Goal: Task Accomplishment & Management: Manage account settings

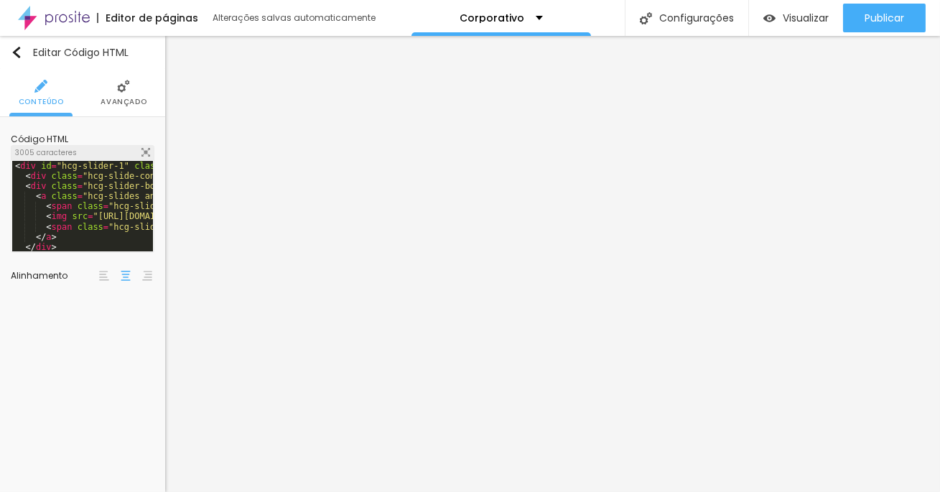
click at [110, 207] on div "< div id = "hcg-slider-1" class = "hcg-slider" > < div class = "hcg-slide-conta…" at bounding box center [315, 216] width 607 height 111
click at [142, 157] on div at bounding box center [145, 153] width 9 height 10
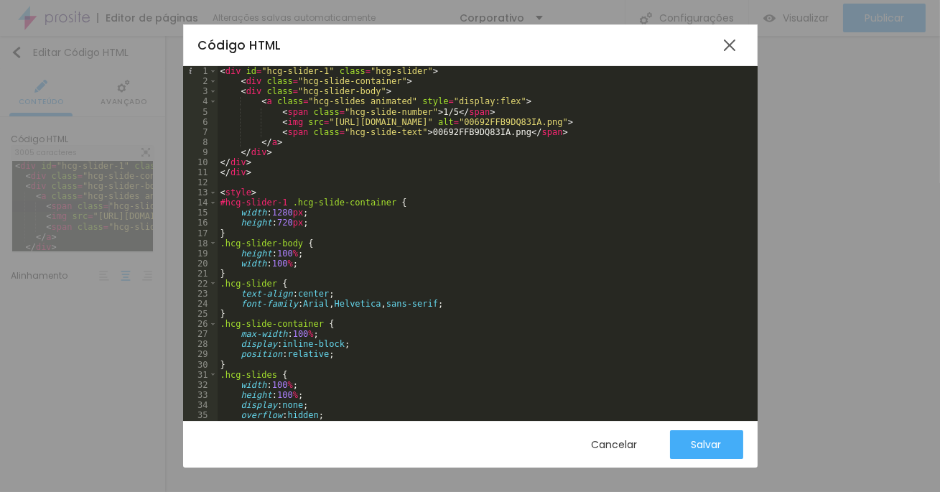
click at [450, 195] on div "< div id = "hcg-slider-1" class = "hcg-slider" > < div class = "hcg-slide-conta…" at bounding box center [537, 255] width 638 height 379
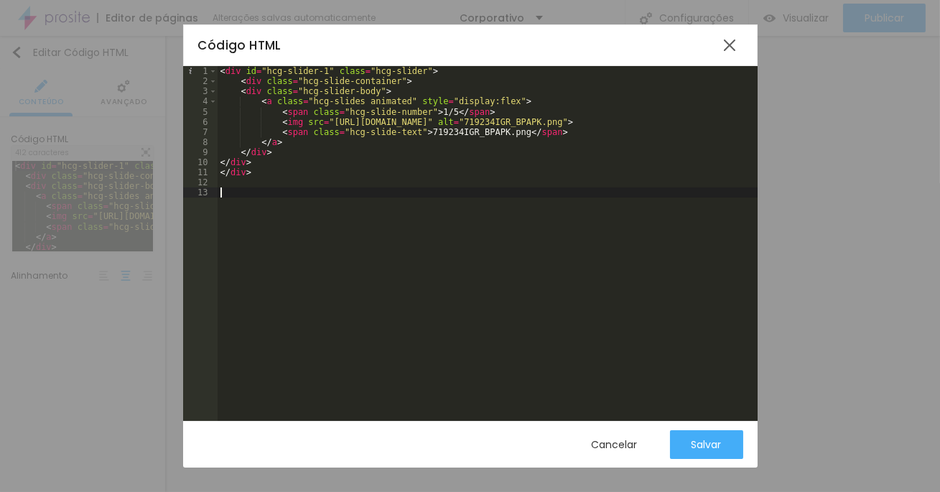
paste textarea
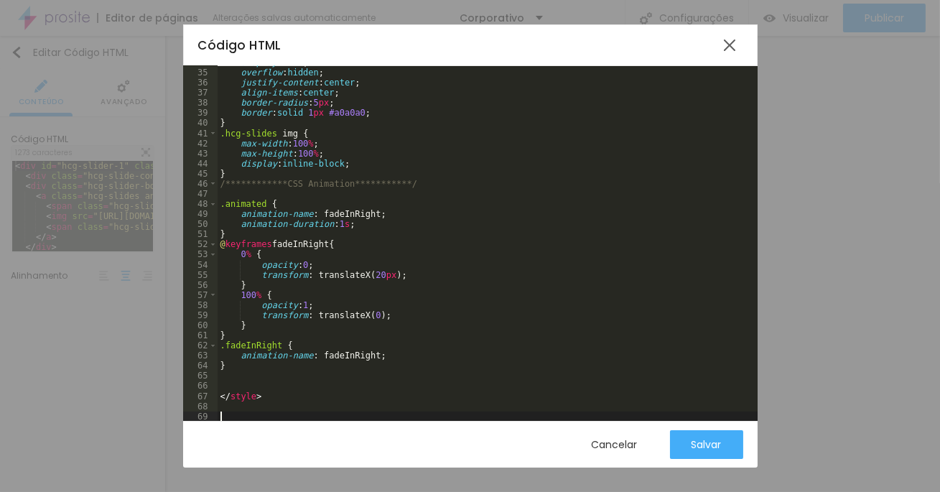
scroll to position [976, 0]
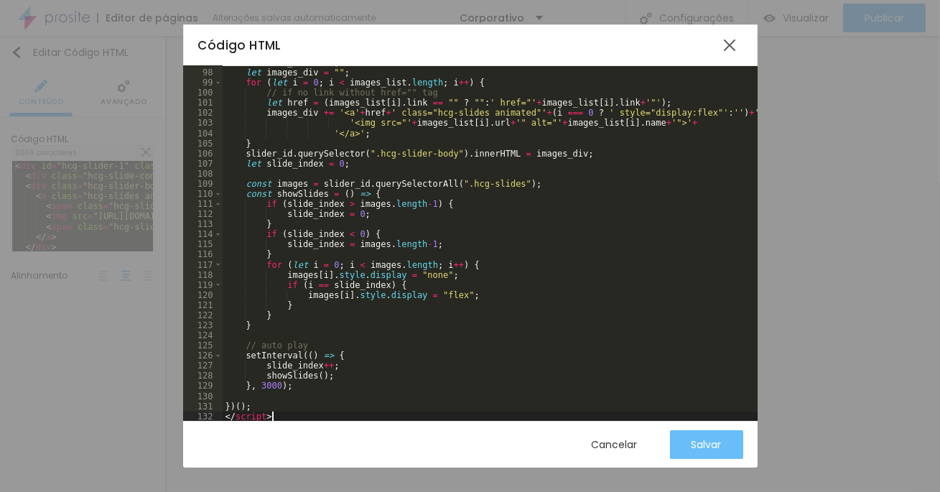
click at [704, 447] on div "Salvar" at bounding box center [706, 444] width 30 height 11
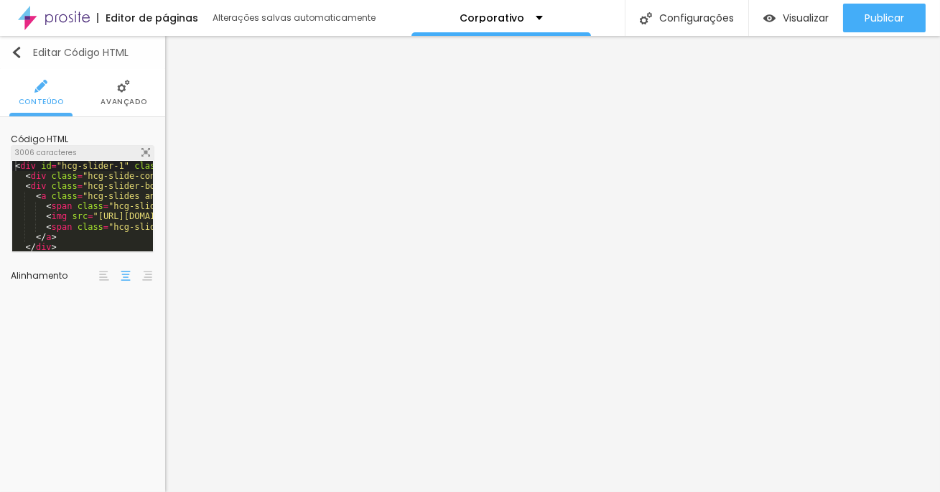
click at [20, 51] on img "button" at bounding box center [16, 52] width 11 height 11
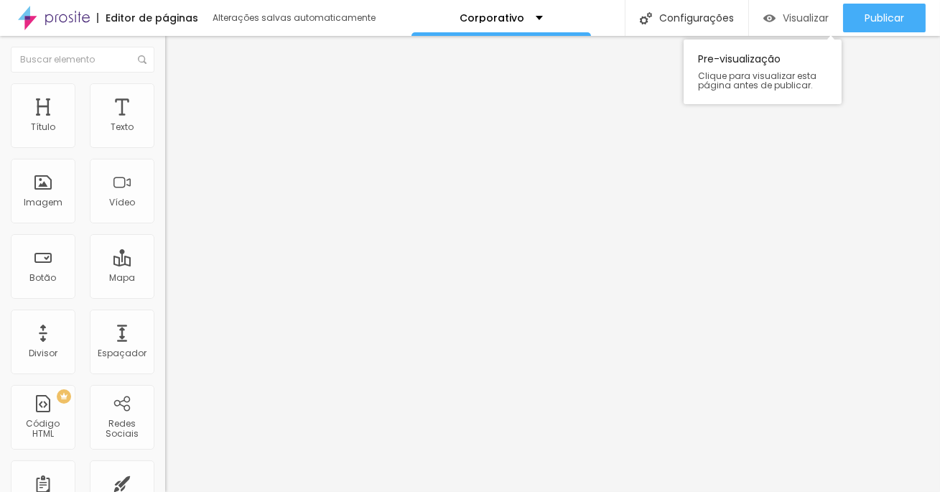
click at [763, 12] on img "button" at bounding box center [769, 18] width 12 height 12
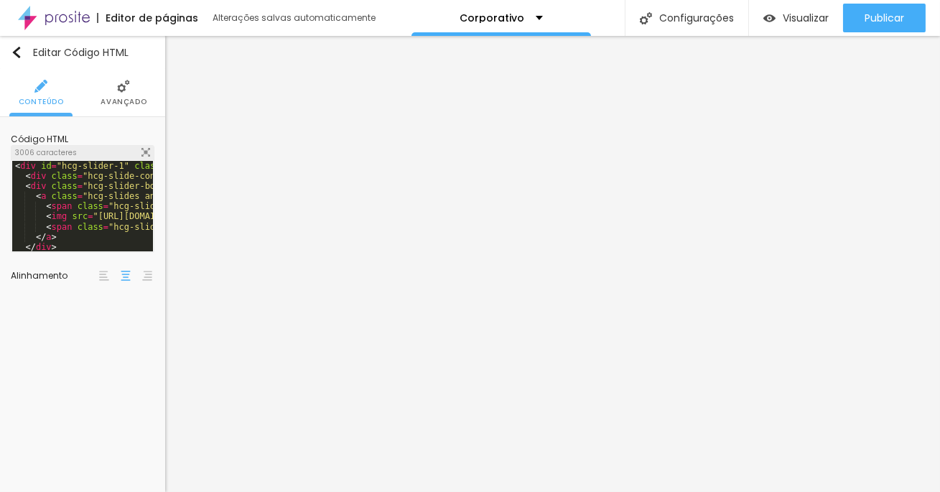
click at [146, 153] on img at bounding box center [145, 152] width 9 height 9
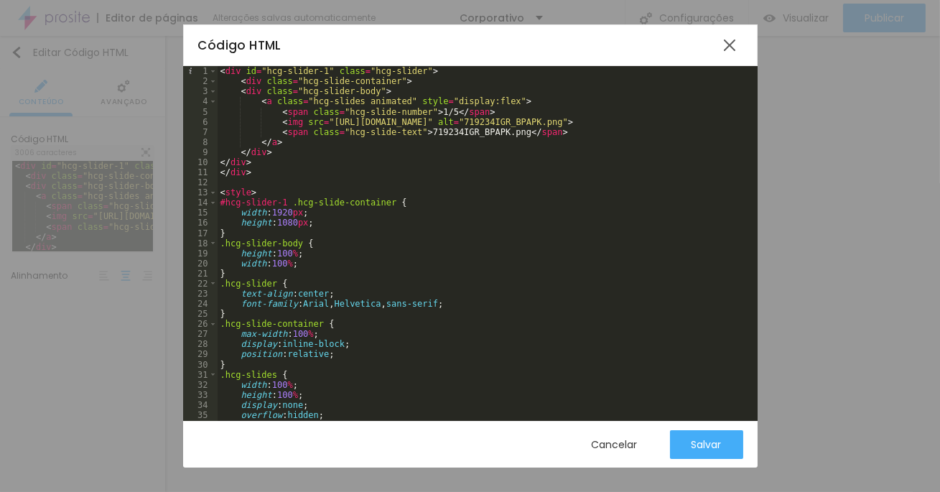
click at [411, 279] on div "< div id = "hcg-slider-1" class = "hcg-slider" > < div class = "hcg-slide-conta…" at bounding box center [537, 255] width 638 height 379
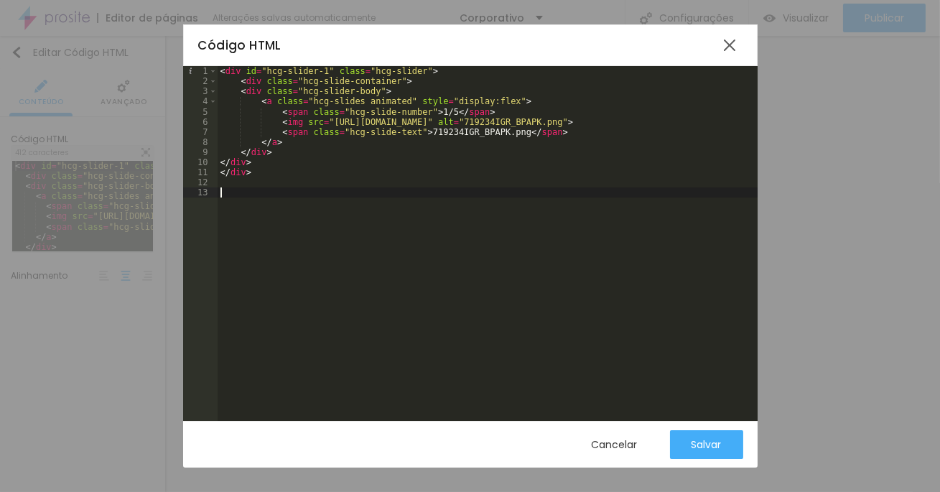
paste textarea
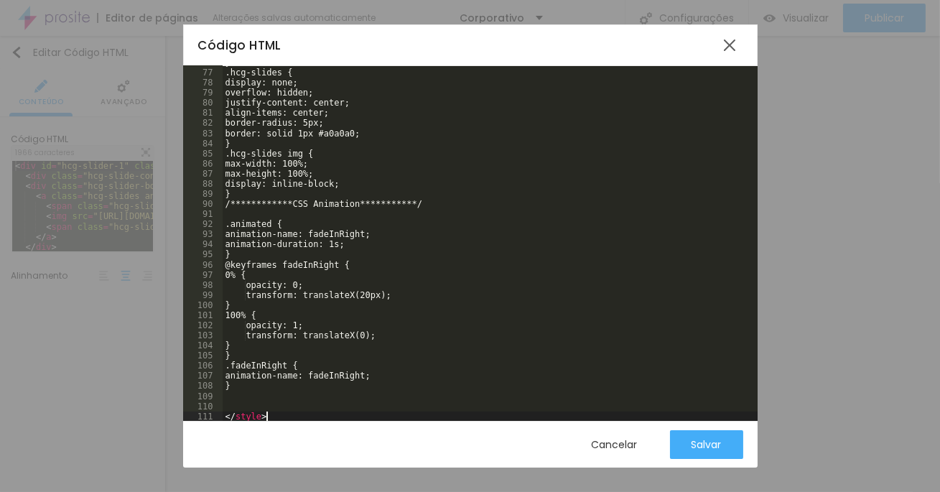
scroll to position [764, 0]
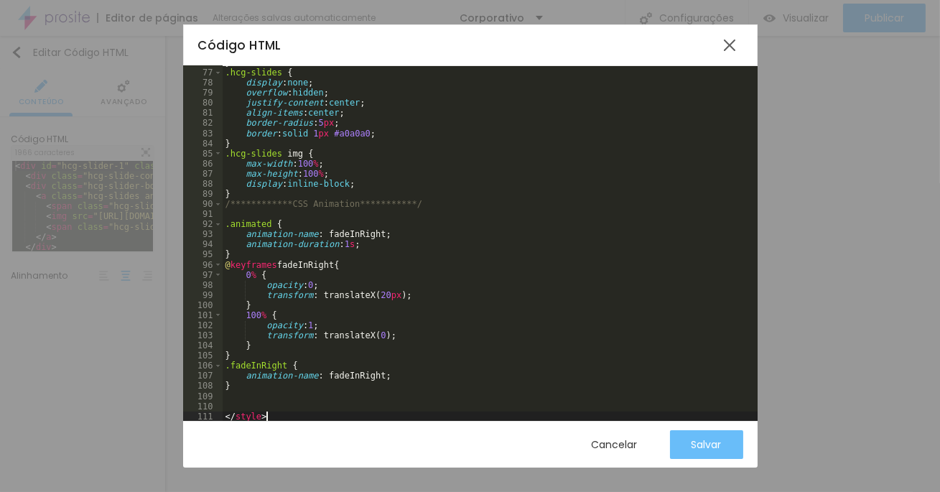
click at [714, 447] on div "Salvar" at bounding box center [706, 444] width 30 height 11
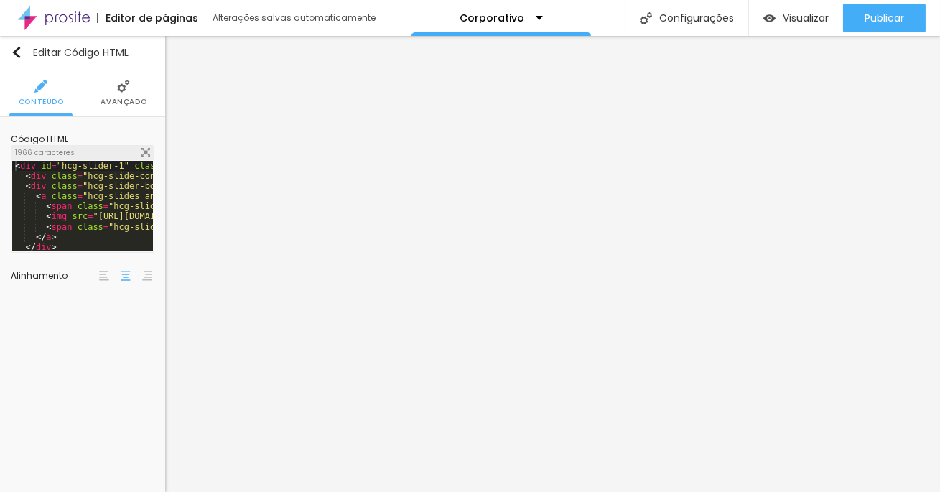
click at [144, 149] on img at bounding box center [145, 152] width 9 height 9
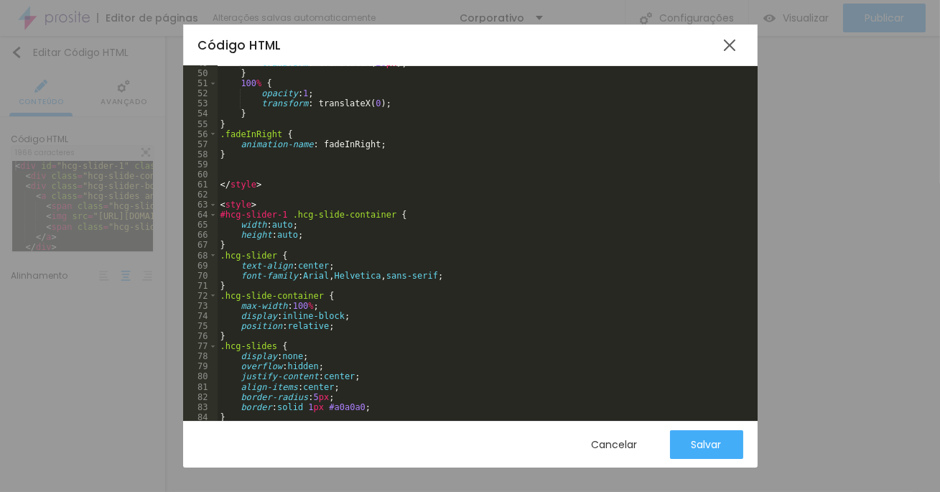
scroll to position [490, 0]
click at [516, 368] on div "transform : translateX( 20 px ); } 100 % { opacity : 1 ; transform : translateX…" at bounding box center [537, 247] width 638 height 379
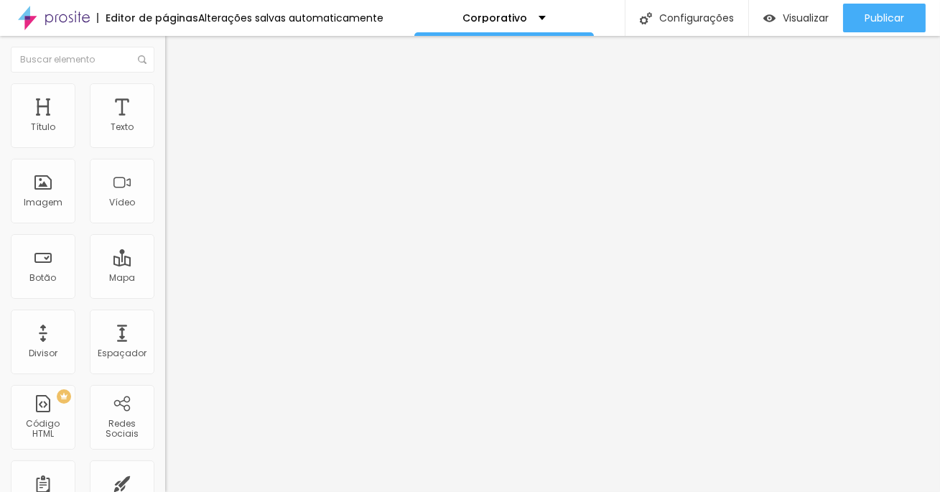
click at [165, 174] on div at bounding box center [247, 180] width 165 height 111
click at [165, 123] on img at bounding box center [169, 119] width 9 height 9
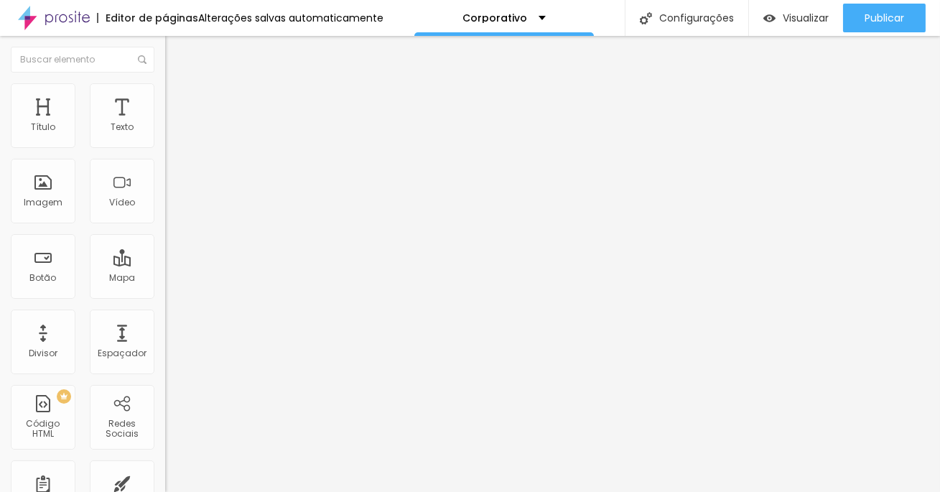
paste textarea
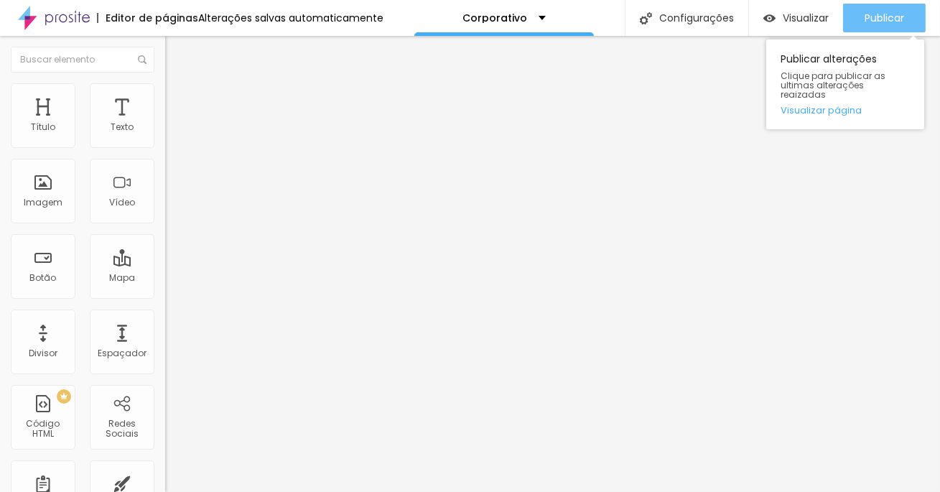
click at [862, 21] on button "Publicar" at bounding box center [884, 18] width 83 height 29
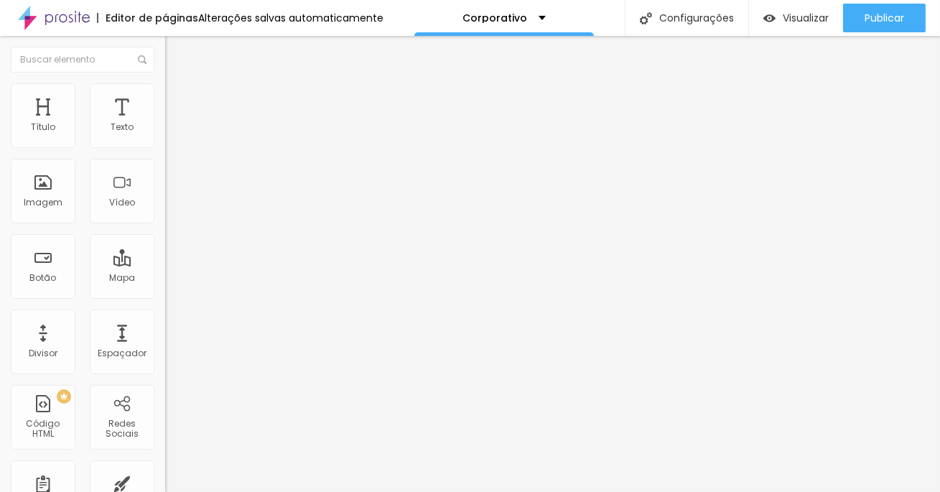
click at [73, 19] on img at bounding box center [54, 18] width 72 height 36
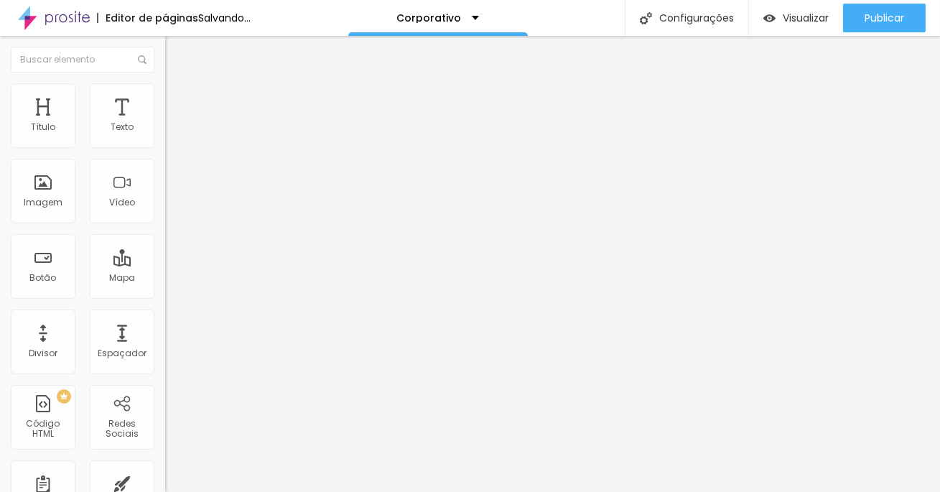
click at [165, 91] on img at bounding box center [171, 89] width 13 height 13
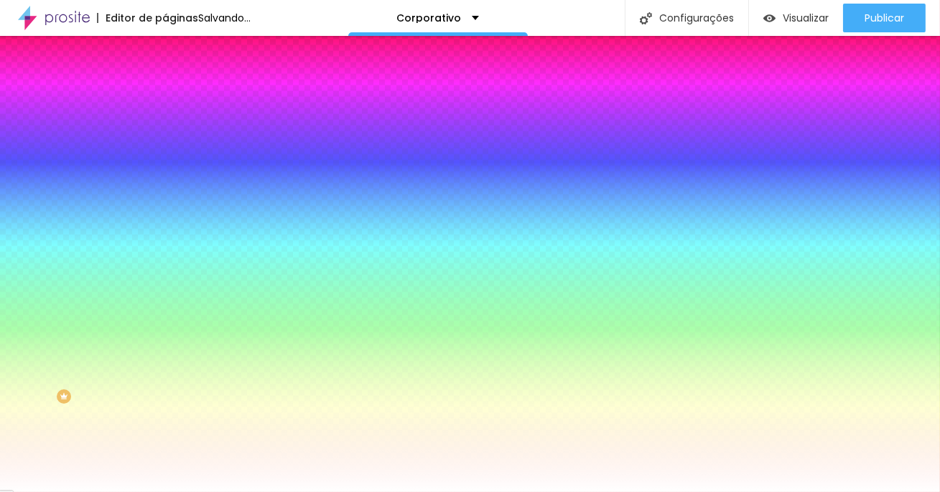
click at [165, 195] on div at bounding box center [247, 195] width 165 height 0
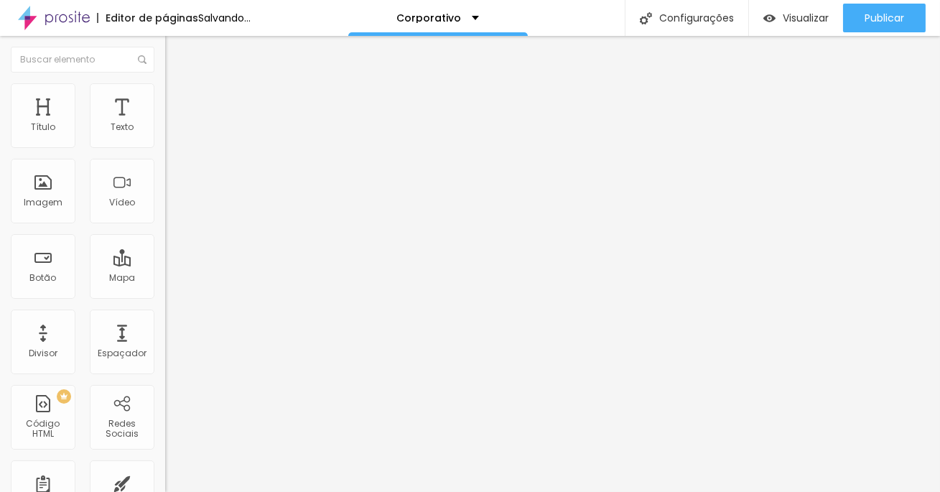
click at [165, 90] on ul "Conteúdo Estilo Avançado" at bounding box center [247, 90] width 165 height 43
click at [165, 90] on img at bounding box center [171, 89] width 13 height 13
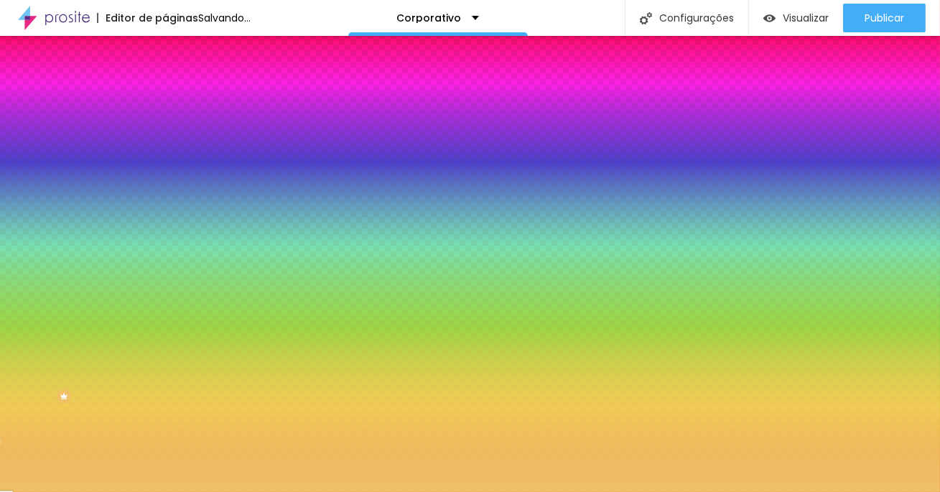
click at [165, 210] on input "#EFC168" at bounding box center [251, 202] width 172 height 14
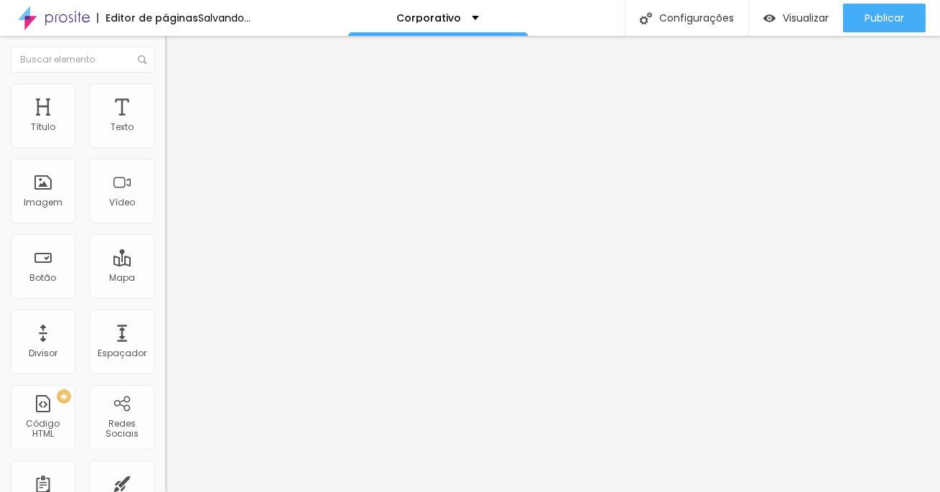
click at [178, 99] on span "Estilo" at bounding box center [189, 93] width 22 height 12
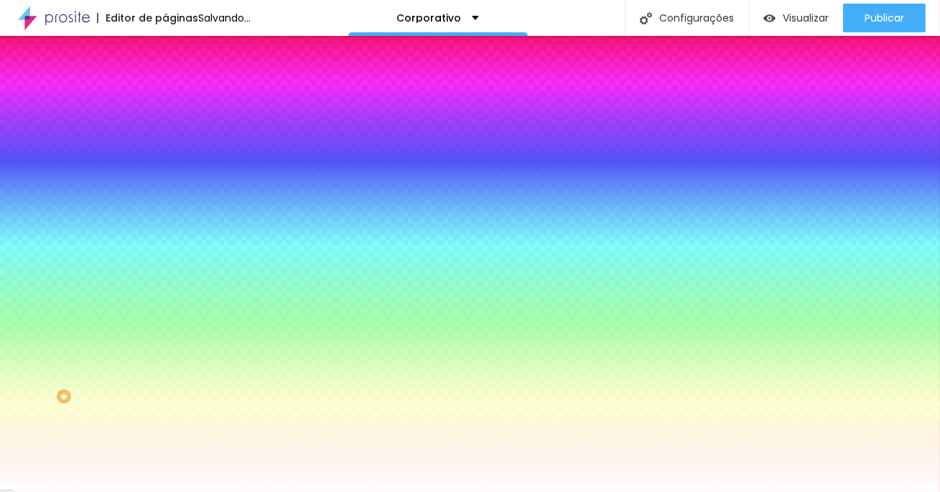
click at [165, 210] on input "#FFFFFF" at bounding box center [251, 202] width 172 height 14
paste input "EFC16"
type input "#EFC16"
click at [165, 195] on div at bounding box center [247, 195] width 165 height 0
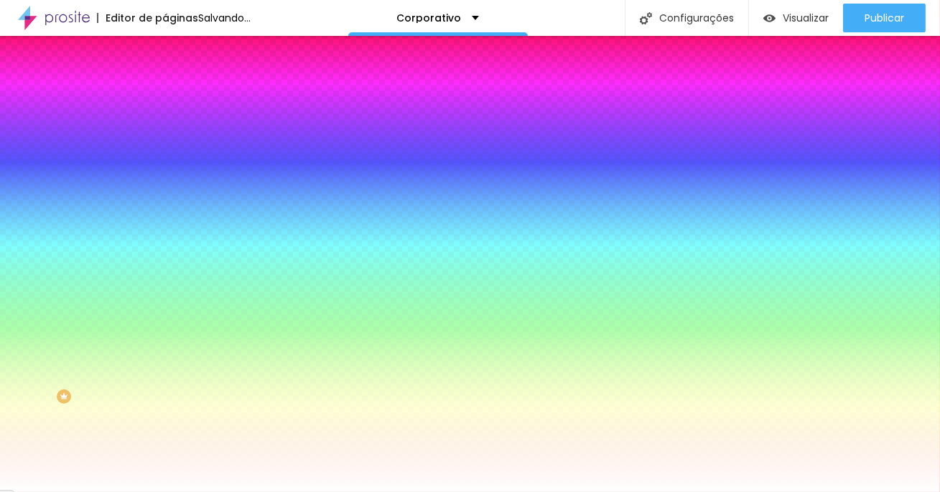
click at [165, 210] on input "#EFC16" at bounding box center [251, 202] width 172 height 14
click at [165, 448] on div "Editar Seção Conteúdo Estilo Avançado Imagem de fundo Adicionar imagem Efeito d…" at bounding box center [247, 264] width 165 height 456
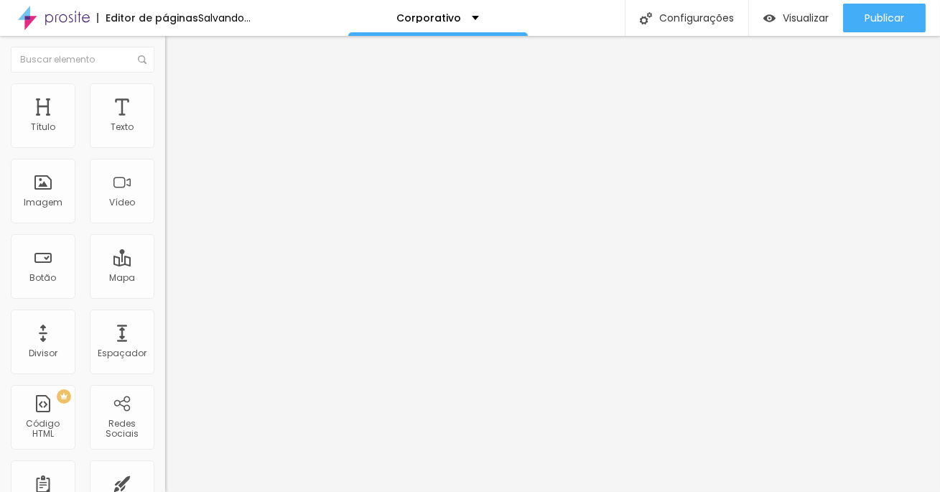
click at [165, 93] on li "Estilo" at bounding box center [247, 90] width 165 height 14
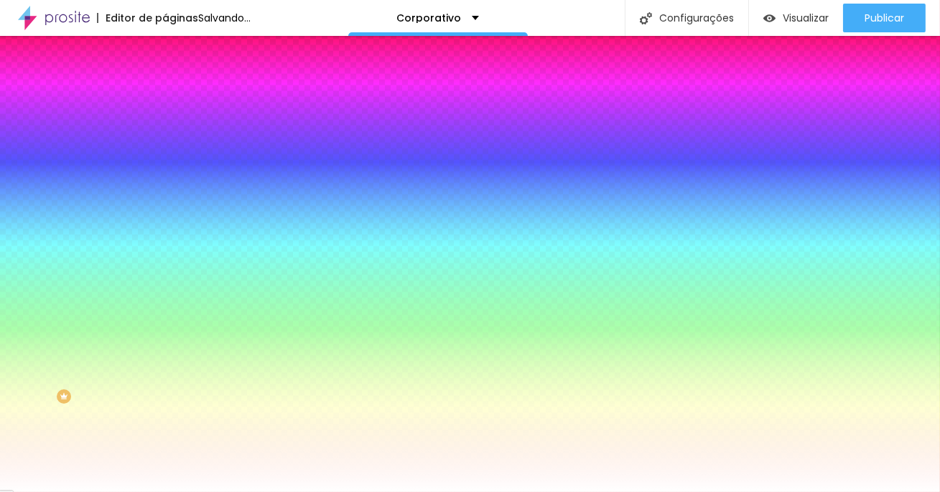
click at [165, 143] on input "#FFFFFF" at bounding box center [251, 144] width 172 height 14
paste input "EFC168"
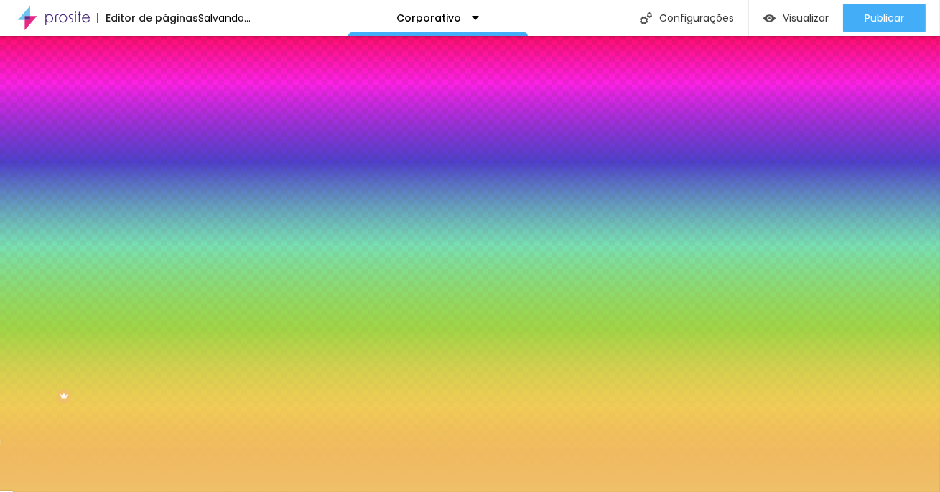
type input "#EFC168"
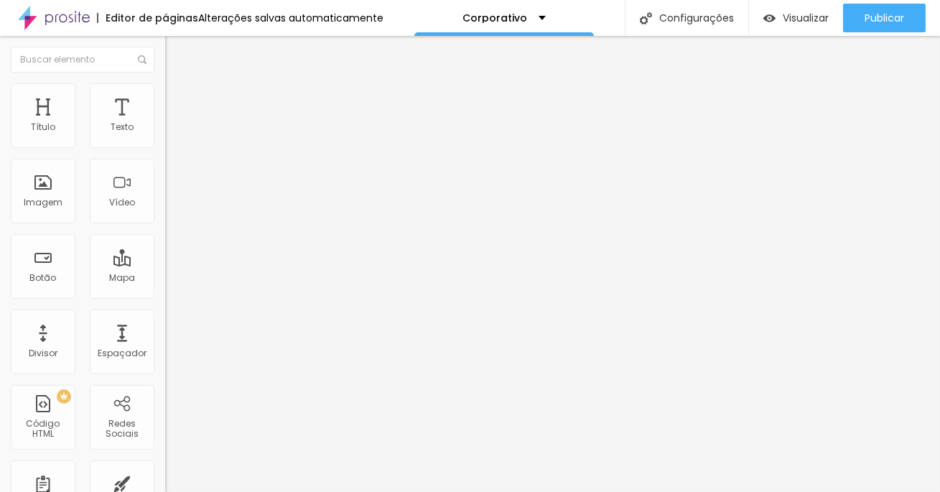
click at [165, 93] on li "Estilo" at bounding box center [247, 90] width 165 height 14
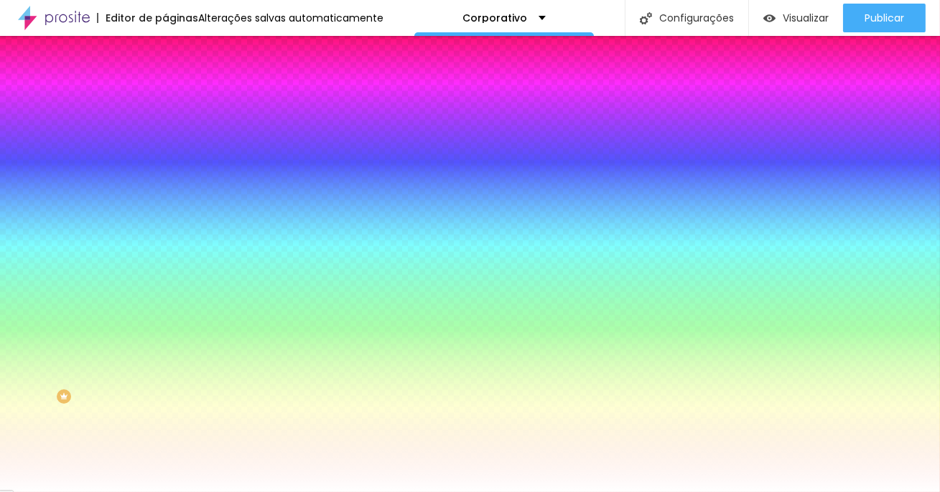
click at [165, 210] on input "#FFFFFF" at bounding box center [251, 202] width 172 height 14
paste input "EFC168"
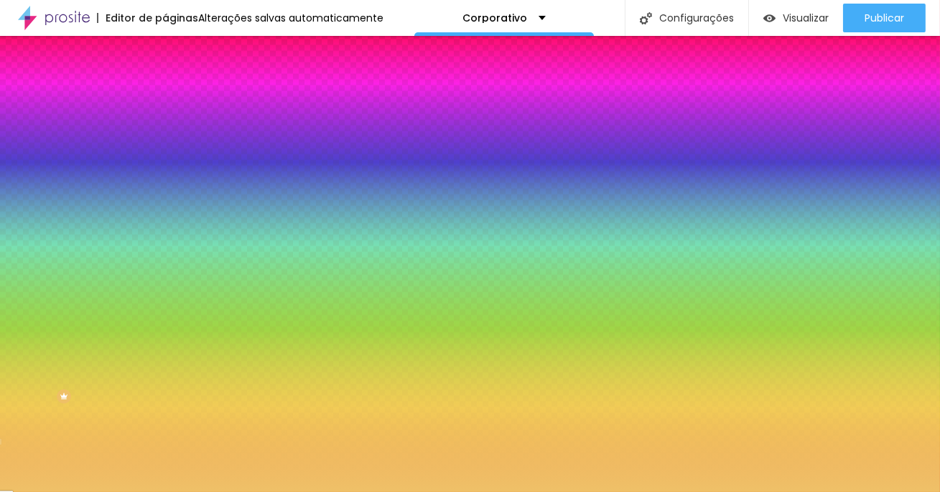
type input "#EFC168"
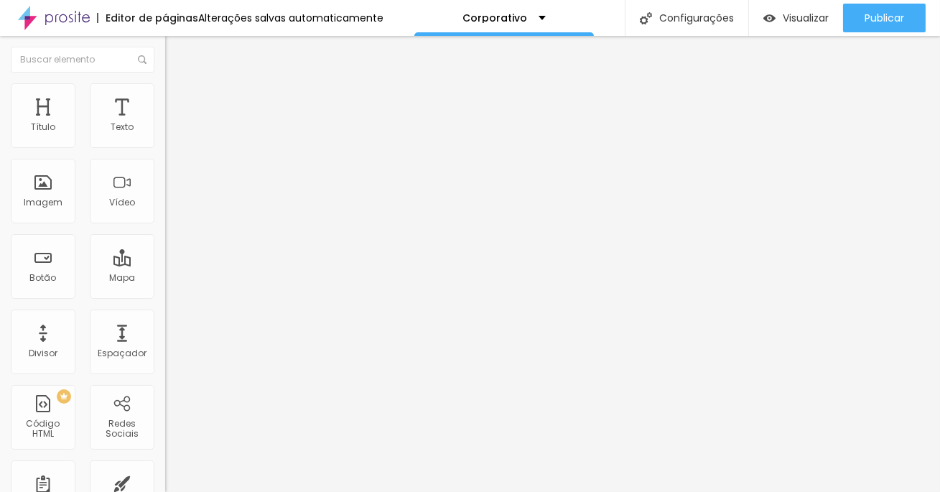
click at [178, 97] on span "Estilo" at bounding box center [189, 93] width 22 height 12
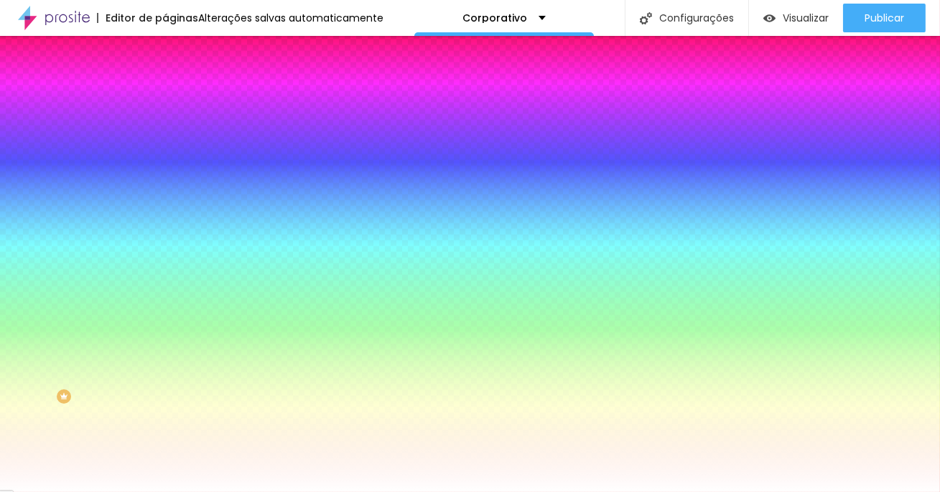
click at [165, 139] on input "#FFFFFF" at bounding box center [251, 144] width 172 height 14
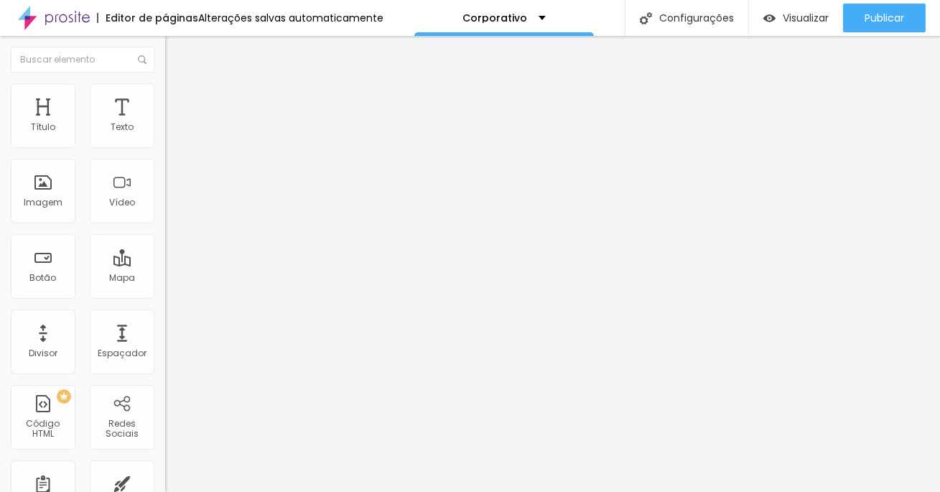
click at [165, 106] on li "Estilo" at bounding box center [247, 102] width 165 height 14
click at [165, 93] on li "Estilo" at bounding box center [247, 90] width 165 height 14
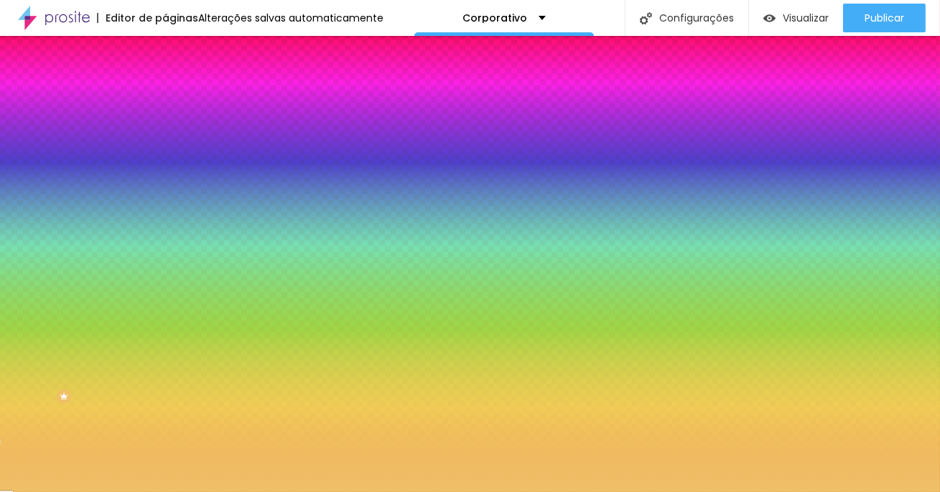
click at [165, 141] on input "#EFC168" at bounding box center [251, 144] width 172 height 14
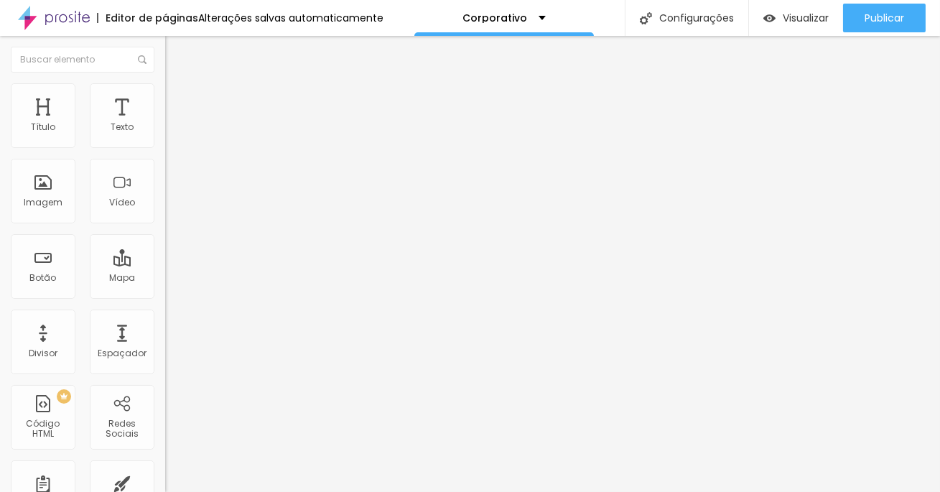
click at [165, 90] on img at bounding box center [171, 89] width 13 height 13
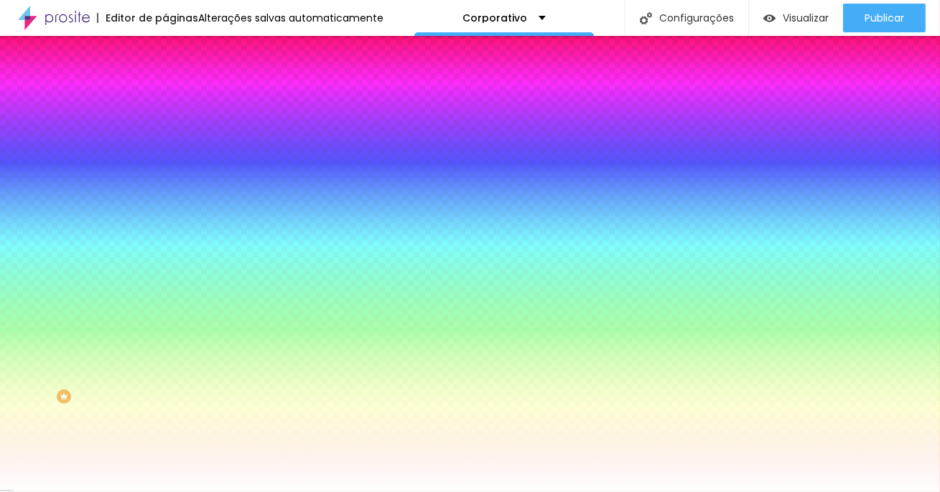
click at [165, 143] on input "#FFFFFF" at bounding box center [251, 144] width 172 height 14
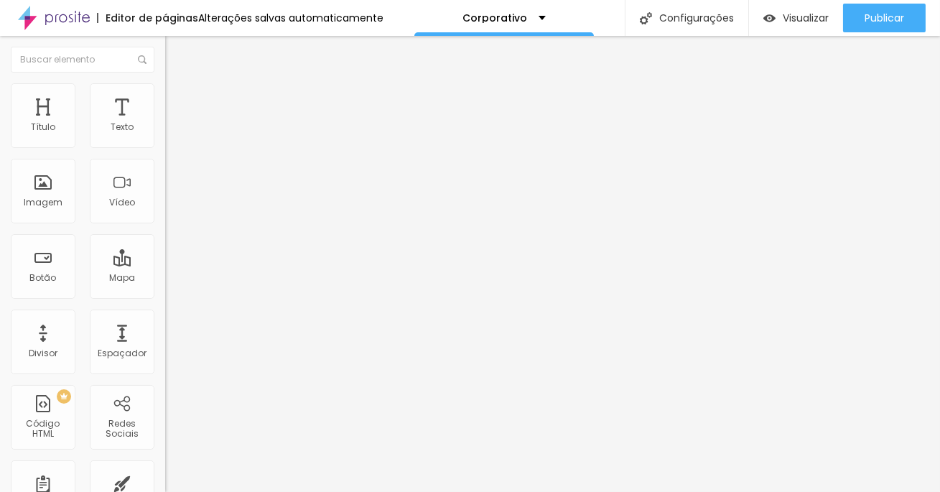
click at [165, 95] on li "Estilo" at bounding box center [247, 90] width 165 height 14
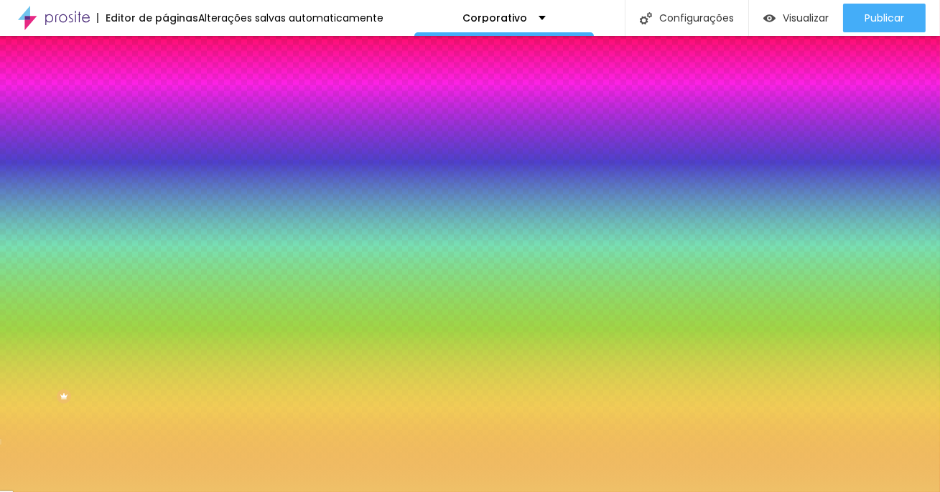
click at [165, 151] on input "#EFC168" at bounding box center [251, 144] width 172 height 14
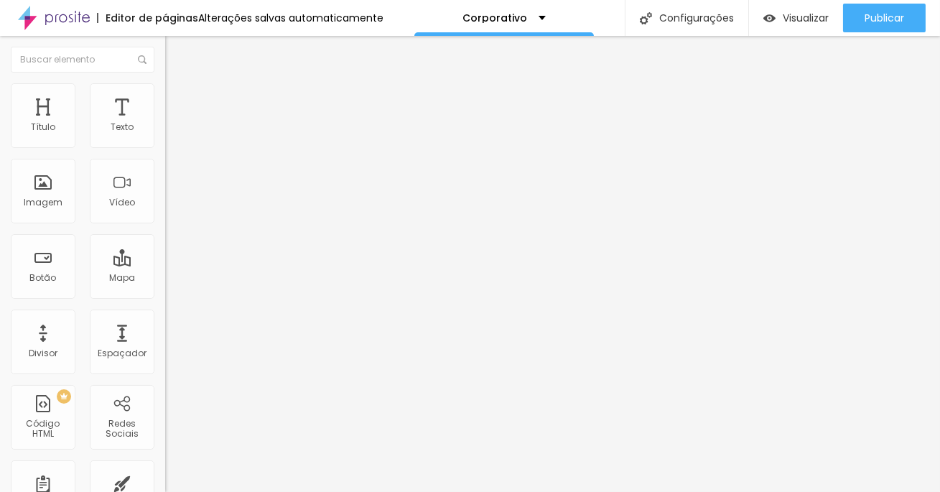
click at [165, 90] on ul "Conteúdo Estilo Avançado" at bounding box center [247, 90] width 165 height 43
click at [165, 93] on li "Estilo" at bounding box center [247, 90] width 165 height 14
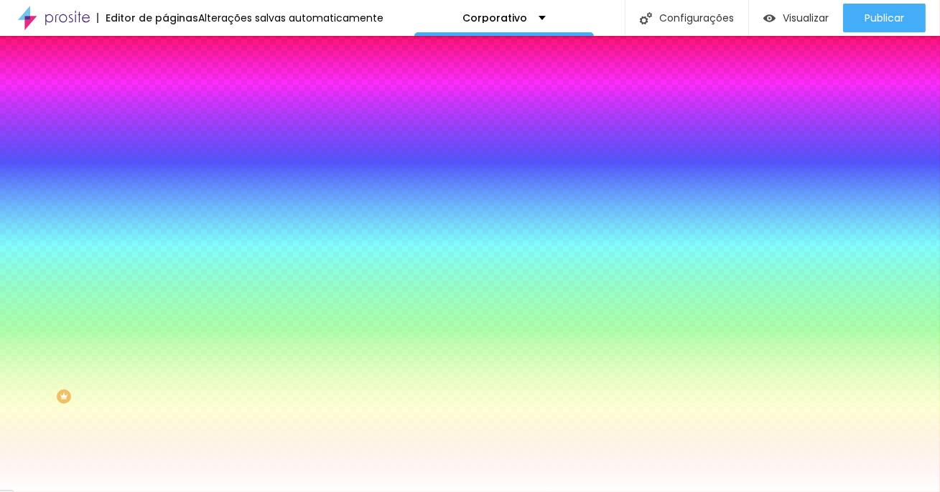
click at [165, 140] on input "#FFFFFF" at bounding box center [251, 144] width 172 height 14
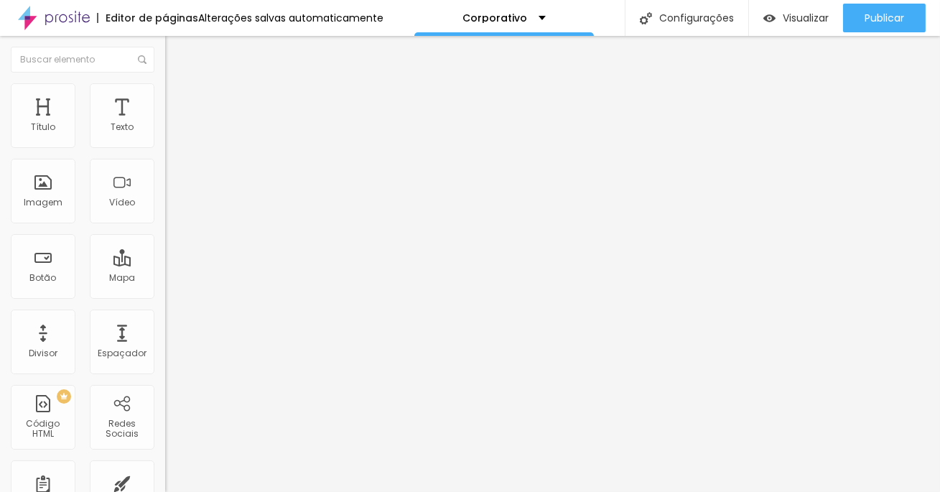
click at [165, 91] on ul "Conteúdo Estilo Avançado" at bounding box center [247, 90] width 165 height 43
click at [165, 93] on ul "Conteúdo Estilo Avançado" at bounding box center [247, 90] width 165 height 43
click at [165, 95] on li "Estilo" at bounding box center [247, 90] width 165 height 14
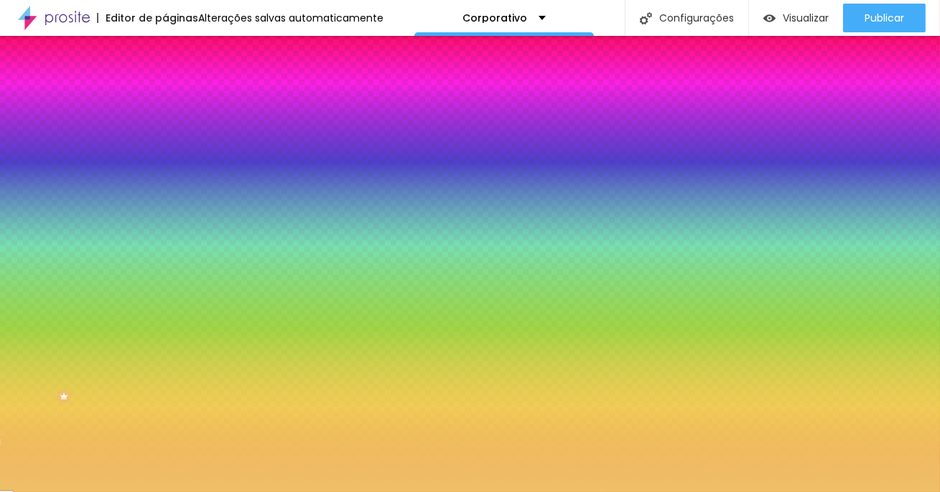
click at [165, 144] on input "#EFC168" at bounding box center [251, 144] width 172 height 14
paste input "FFFFF"
type input "#FFFFF"
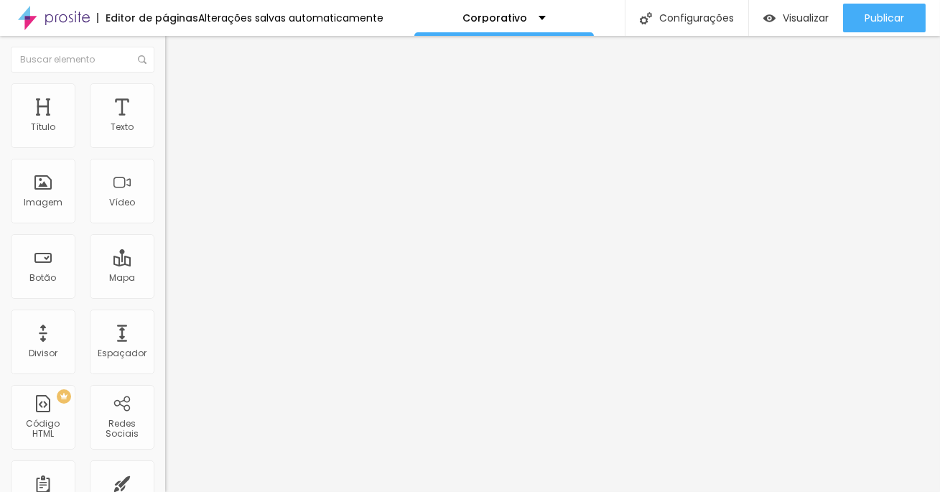
click at [165, 88] on img at bounding box center [171, 89] width 13 height 13
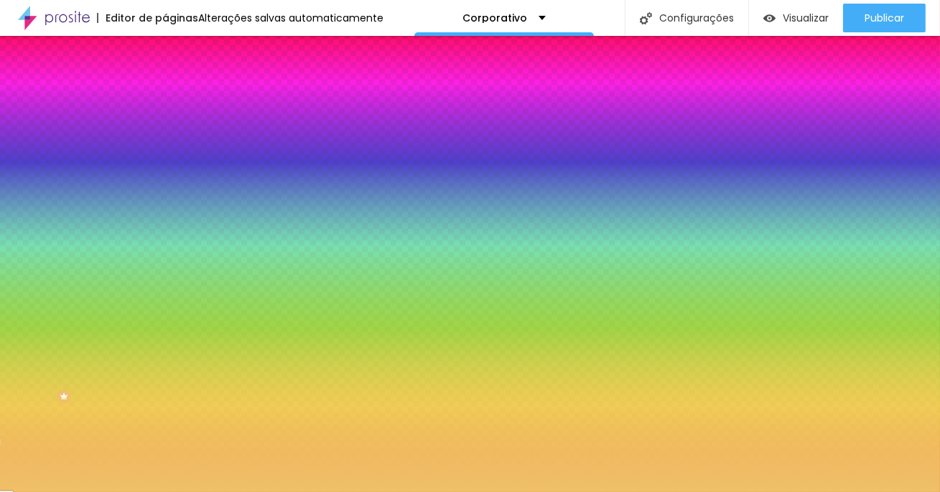
click at [165, 143] on input "#EFC168" at bounding box center [251, 144] width 172 height 14
paste input "FFFFFF"
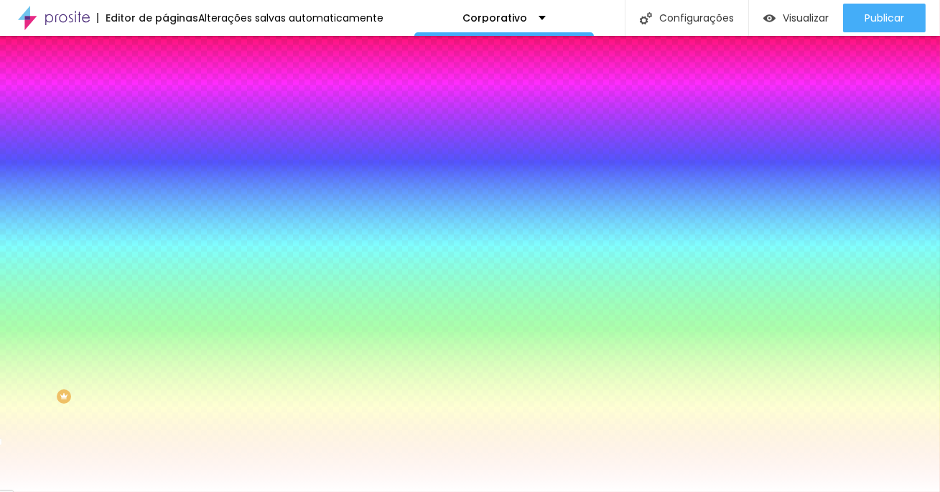
type input "#FFFFFF"
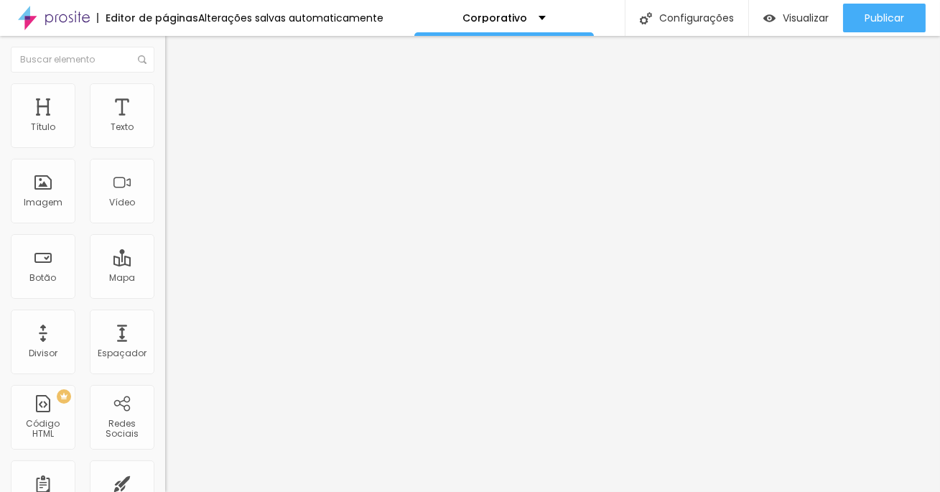
click at [165, 88] on img at bounding box center [171, 89] width 13 height 13
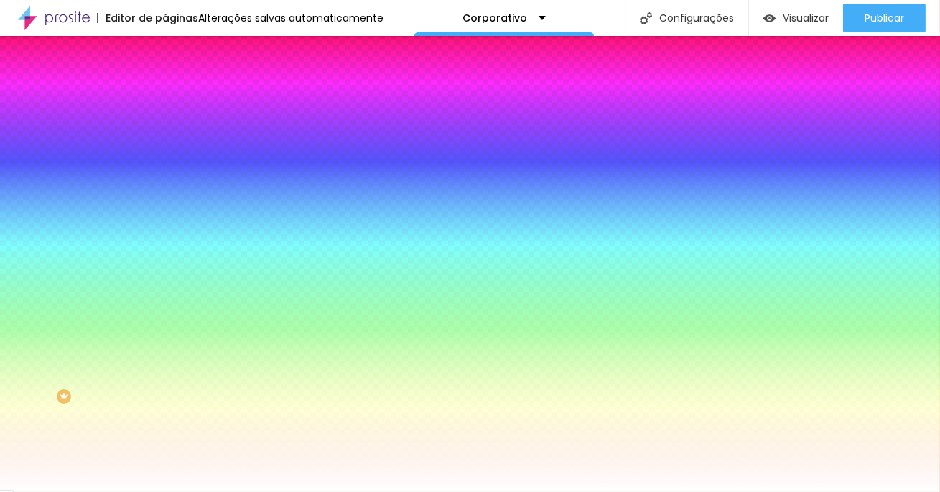
click at [165, 137] on div at bounding box center [247, 137] width 165 height 0
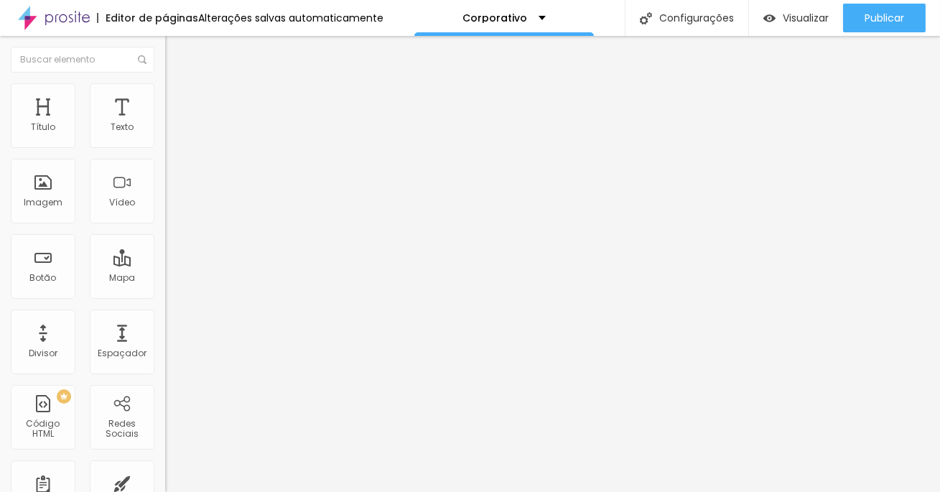
click at [165, 109] on li "Avançado" at bounding box center [247, 116] width 165 height 14
click at [178, 111] on span "Estilo" at bounding box center [189, 104] width 22 height 12
click at [165, 95] on li "Conteúdo" at bounding box center [247, 87] width 165 height 14
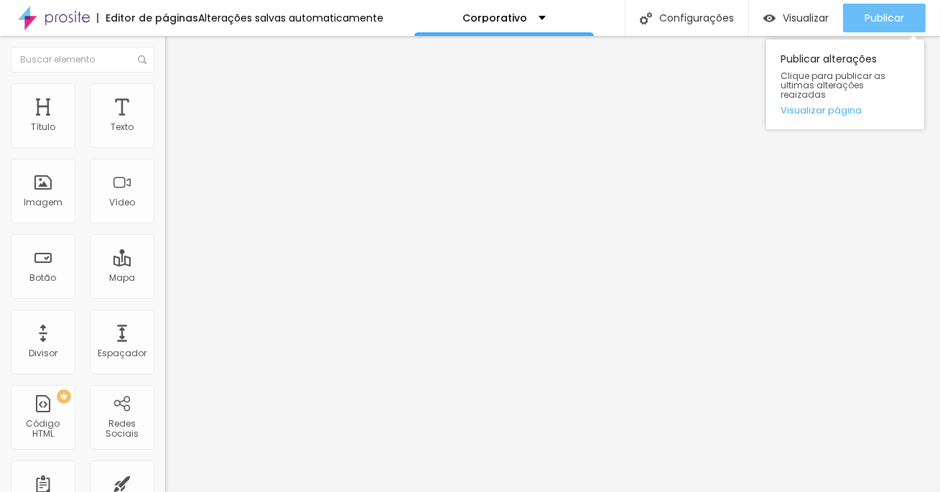
click at [890, 19] on span "Publicar" at bounding box center [883, 17] width 39 height 11
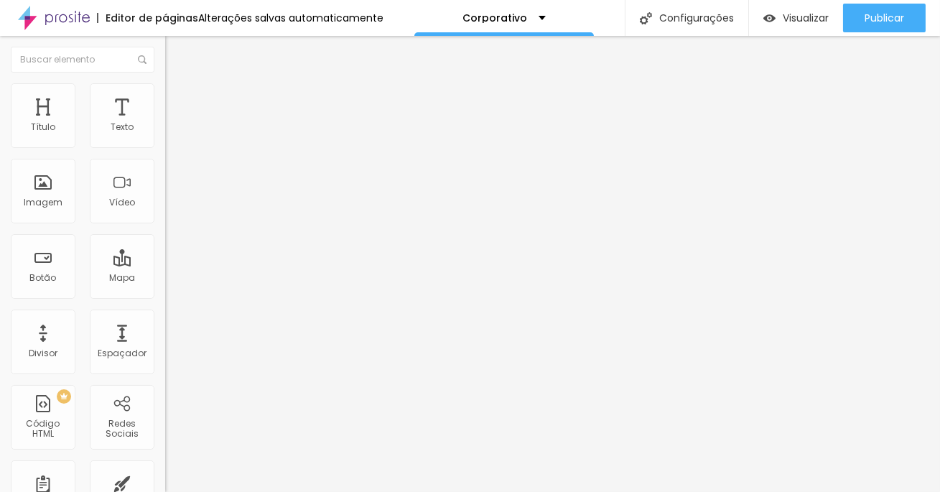
click at [176, 57] on img "button" at bounding box center [181, 57] width 11 height 11
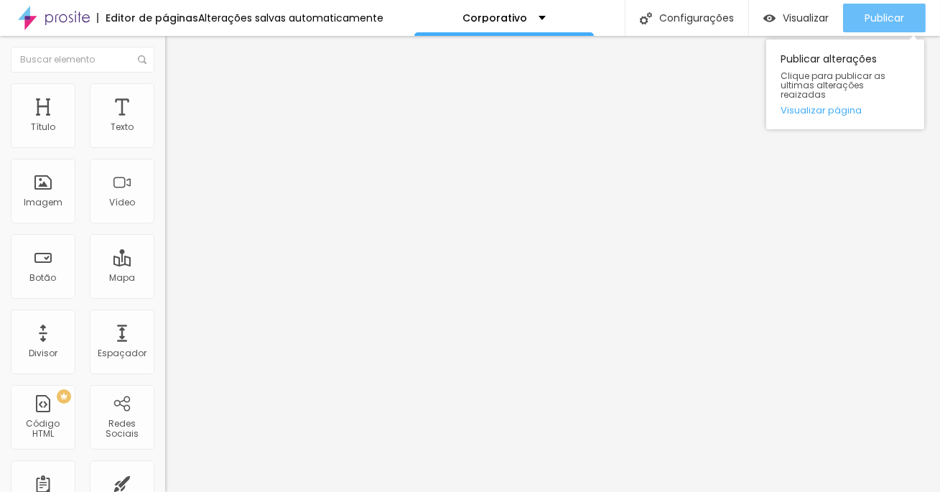
click at [870, 18] on span "Publicar" at bounding box center [883, 17] width 39 height 11
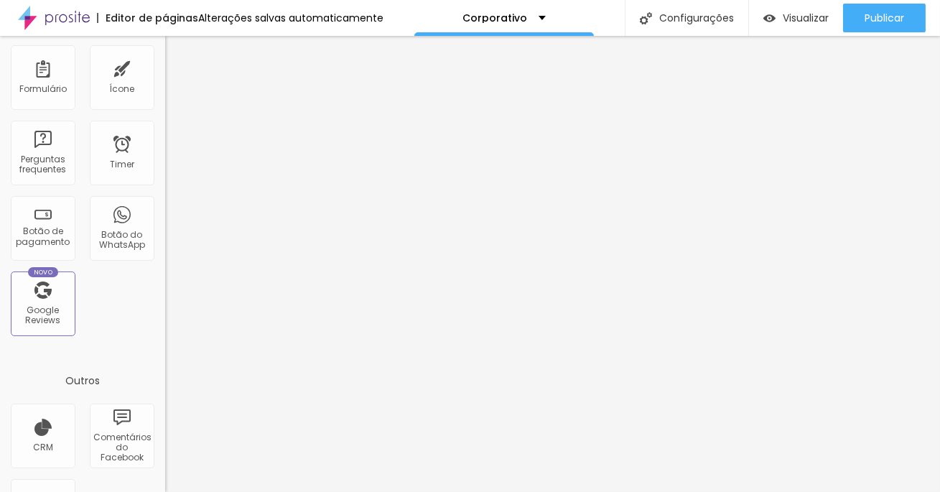
scroll to position [416, 0]
click at [122, 225] on div "Botão do WhatsApp" at bounding box center [122, 227] width 65 height 65
click at [122, 226] on div "Botão do WhatsApp" at bounding box center [122, 227] width 65 height 65
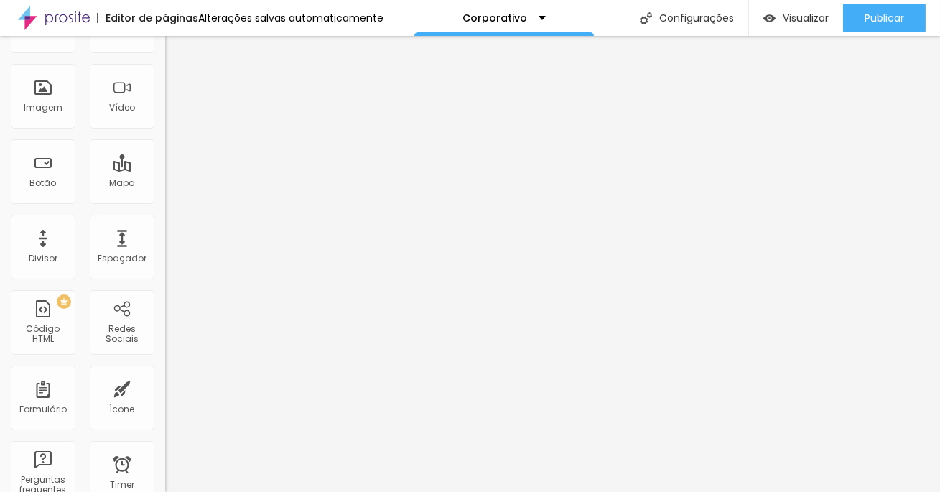
scroll to position [0, 0]
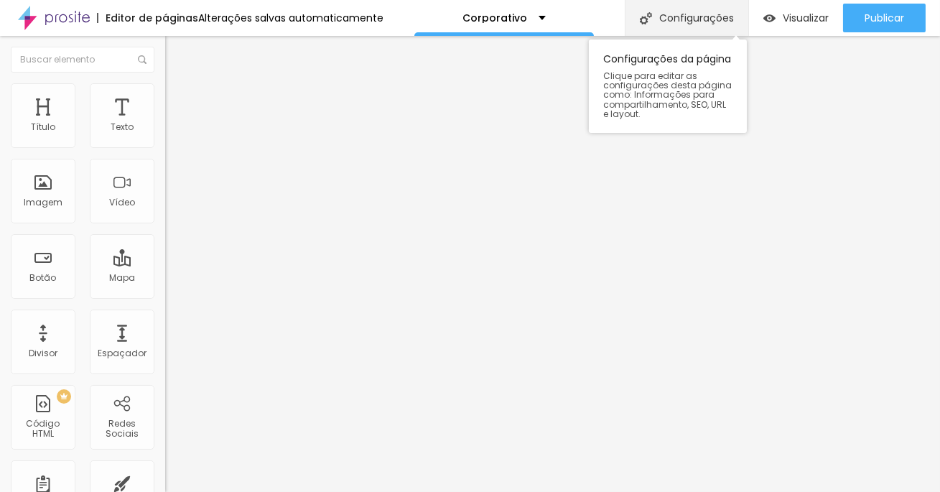
click at [653, 19] on div "Configurações" at bounding box center [686, 18] width 123 height 36
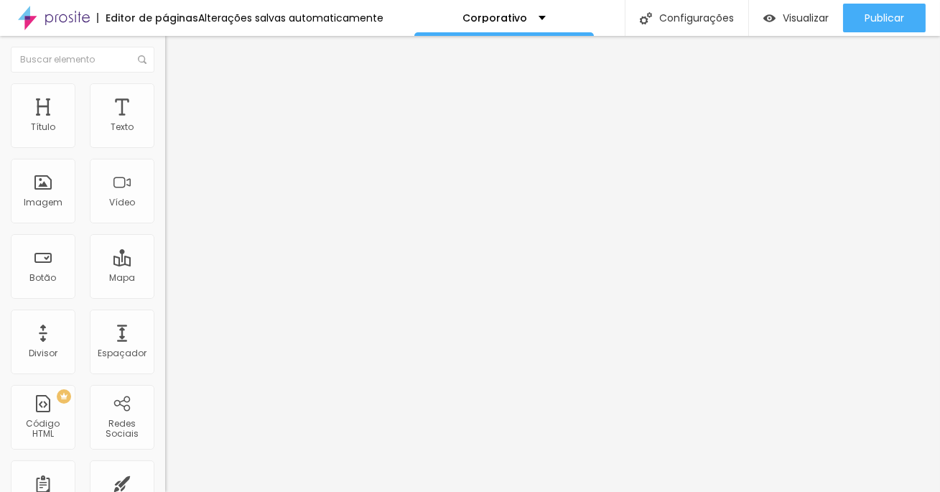
drag, startPoint x: 566, startPoint y: 279, endPoint x: 454, endPoint y: 280, distance: 111.3
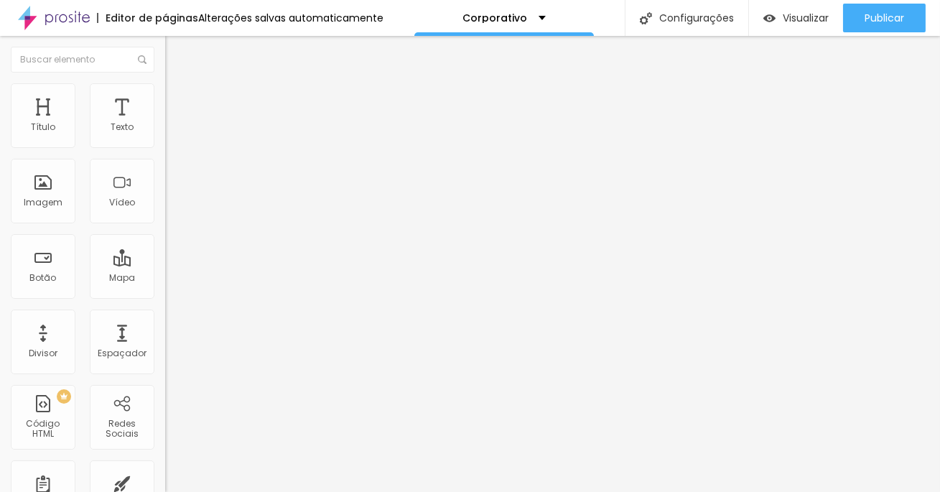
type input "Monticelle Fotografia - Retratos Corporativos"
type textarea "Fotógrafo de retratos femininos e masculinos para ensaios e fotos corporativas …"
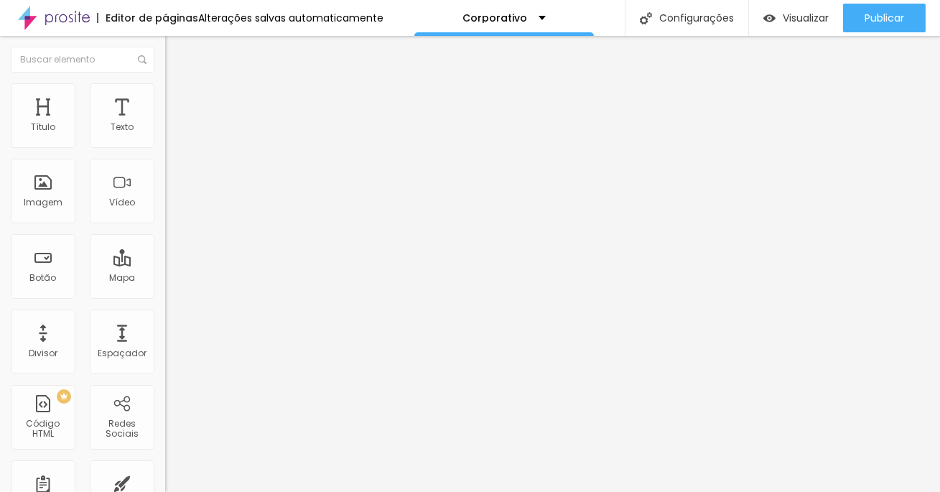
click at [178, 111] on span "Estilo" at bounding box center [189, 104] width 22 height 12
click at [165, 109] on li "Avançado" at bounding box center [247, 116] width 165 height 14
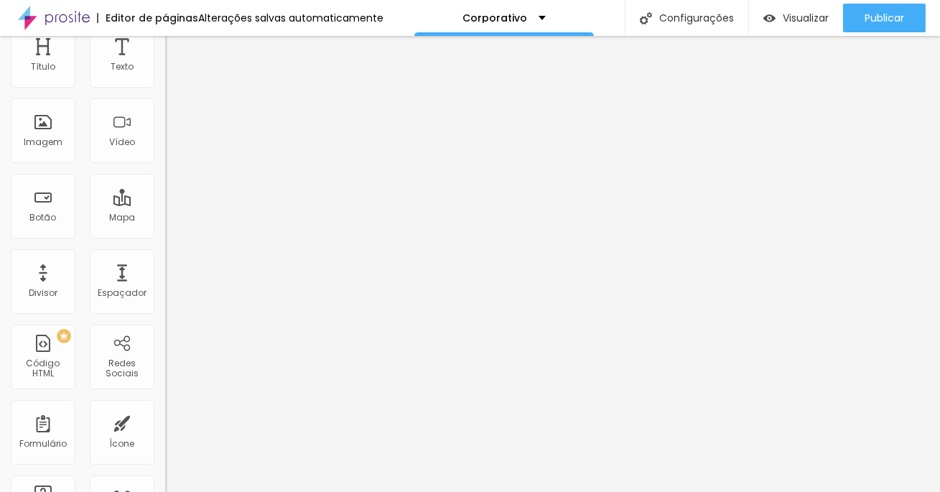
scroll to position [60, 0]
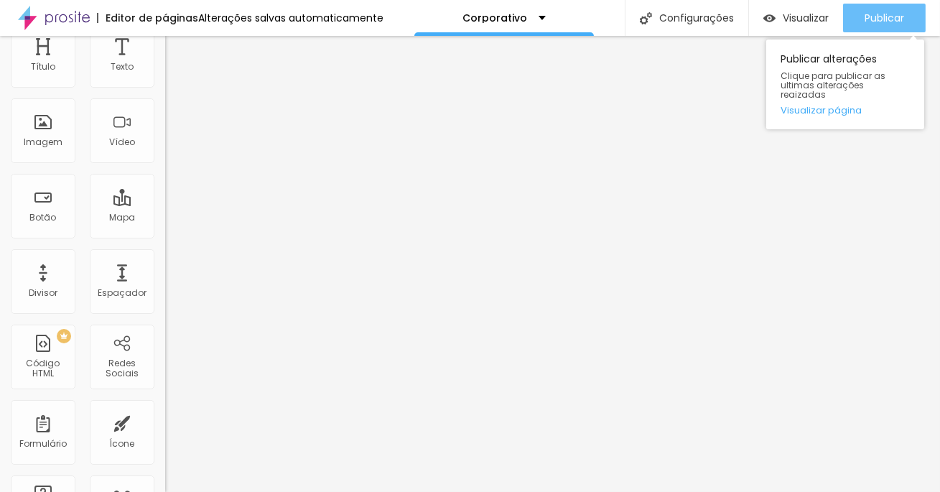
type input "botao-whatsapp"
click at [890, 14] on span "Publicar" at bounding box center [883, 17] width 39 height 11
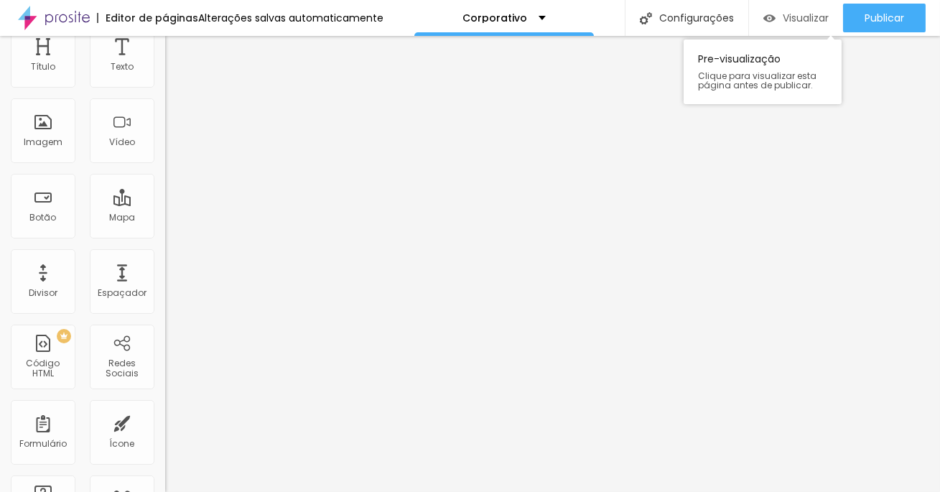
click at [750, 18] on button "Visualizar" at bounding box center [796, 18] width 94 height 29
